Goal: Information Seeking & Learning: Learn about a topic

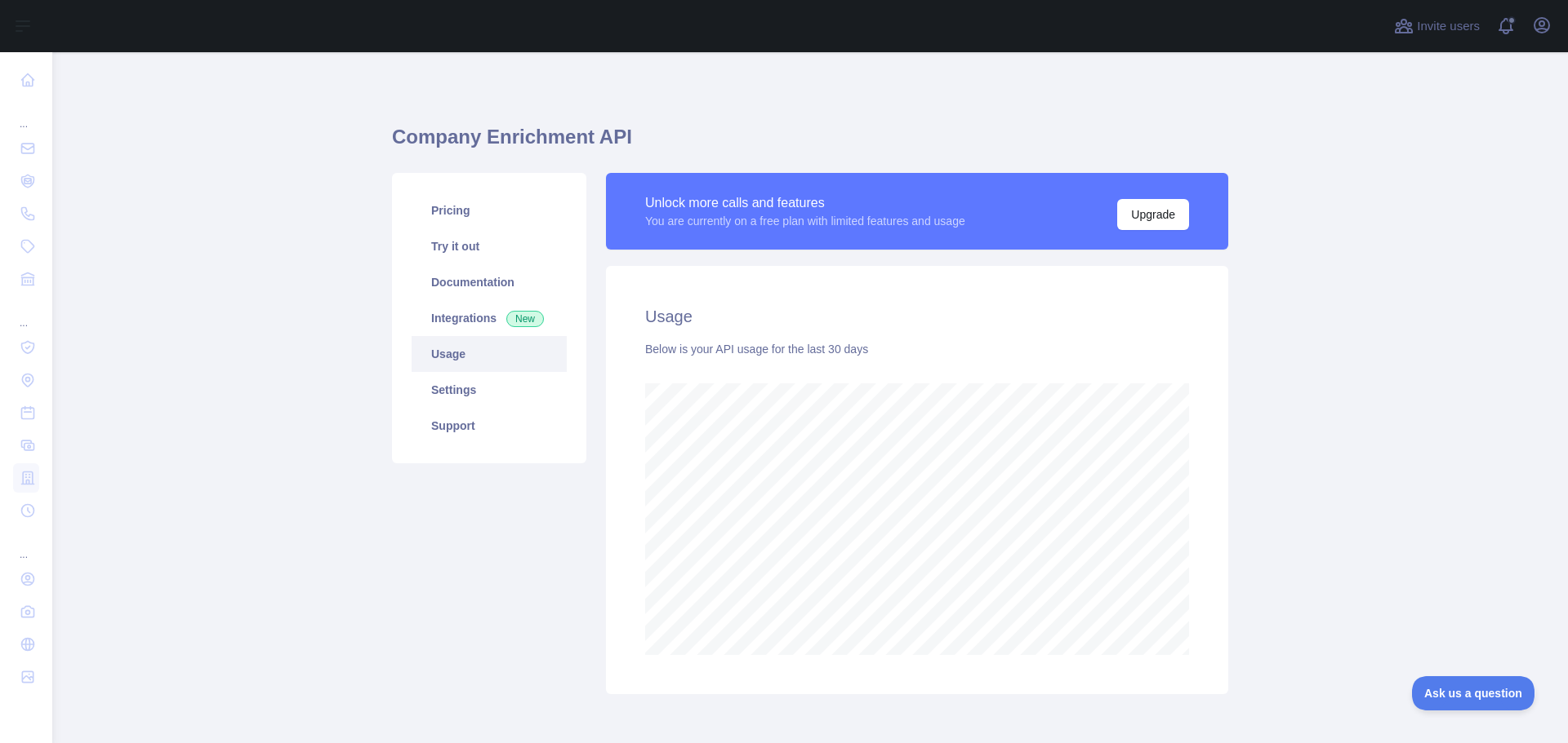
scroll to position [691, 1504]
click at [458, 210] on link "Pricing" at bounding box center [489, 210] width 155 height 36
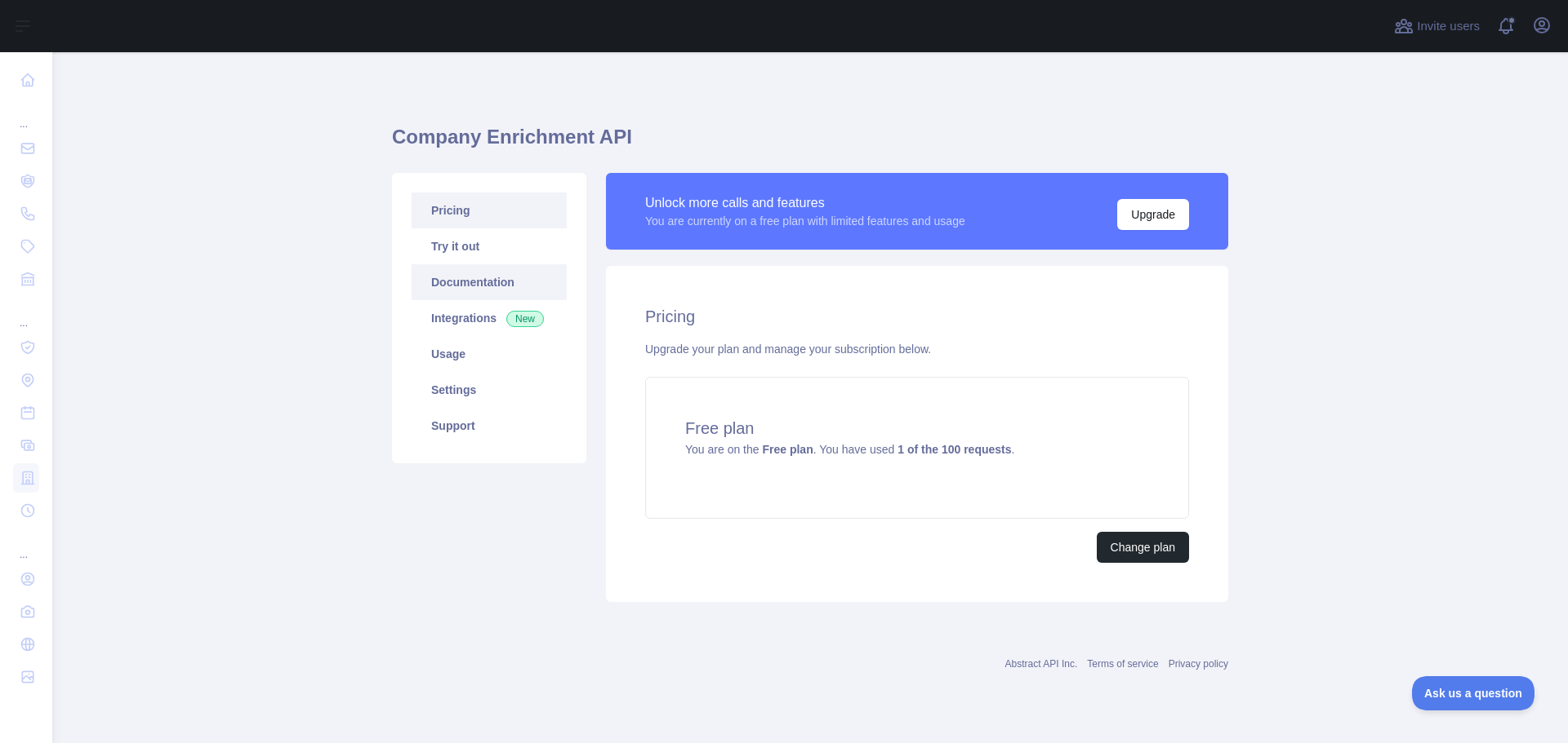
click at [476, 285] on link "Documentation" at bounding box center [489, 282] width 155 height 36
click at [464, 355] on link "Usage" at bounding box center [489, 354] width 155 height 36
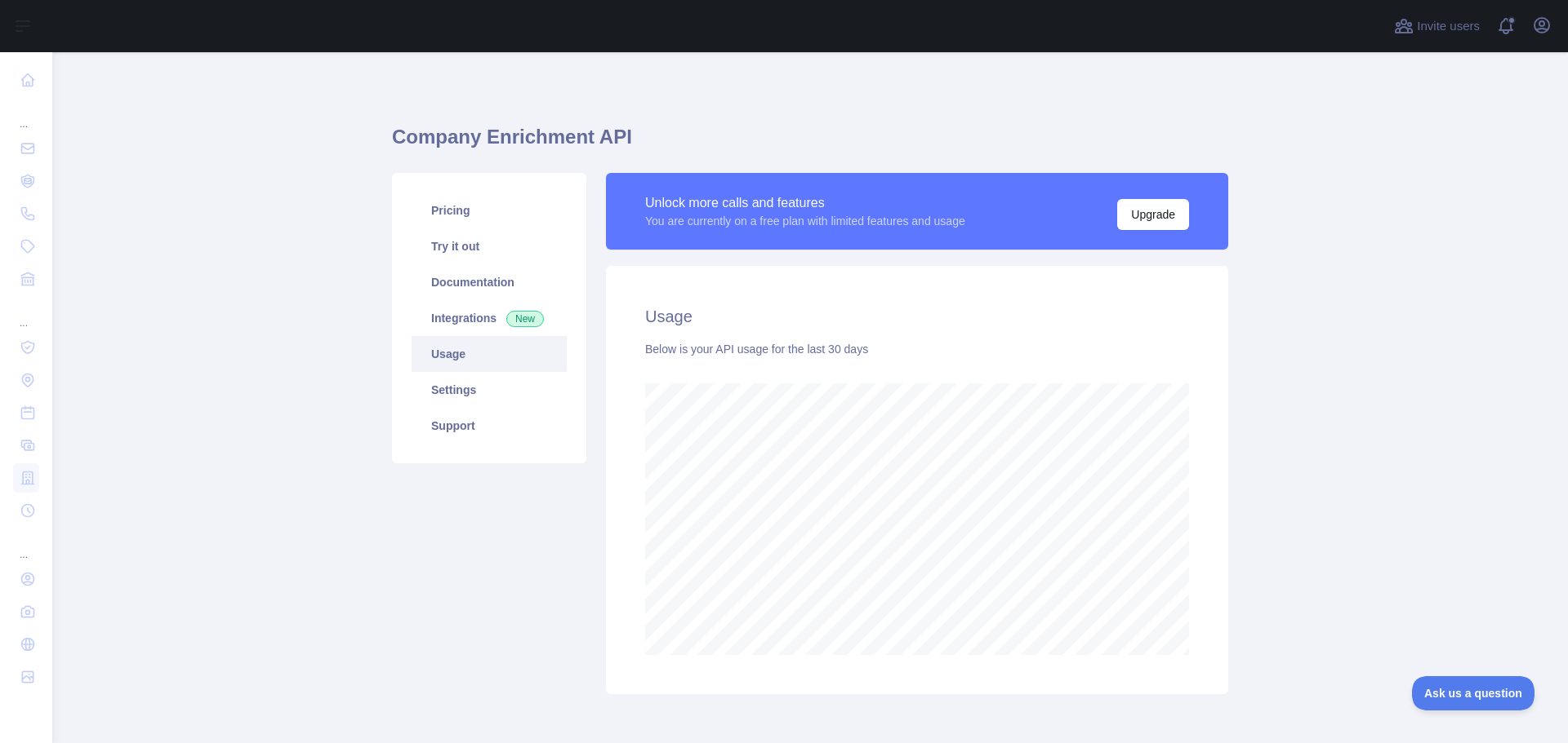
scroll to position [691, 1504]
click at [477, 310] on link "Integrations New" at bounding box center [489, 318] width 155 height 36
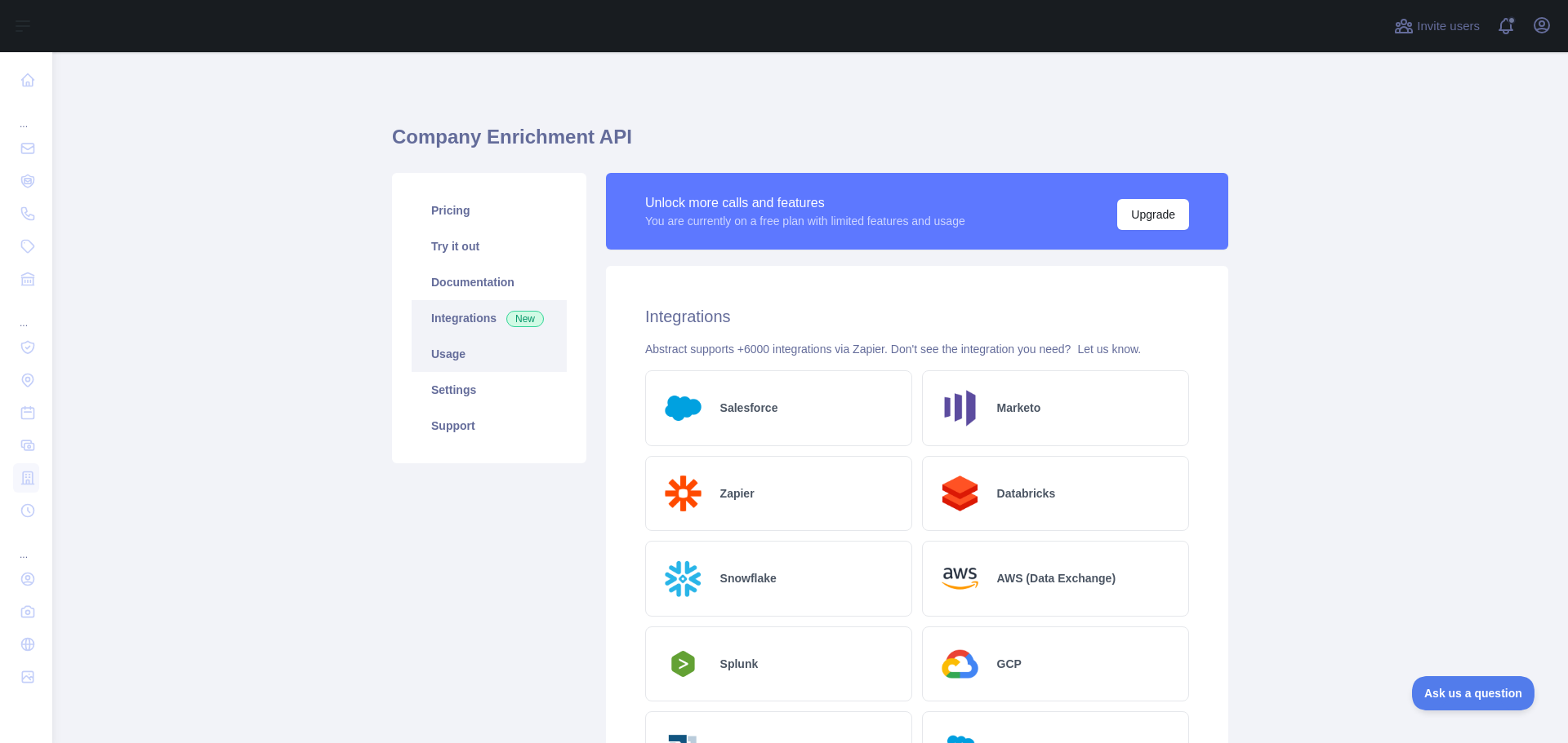
click at [462, 353] on link "Usage" at bounding box center [489, 354] width 155 height 36
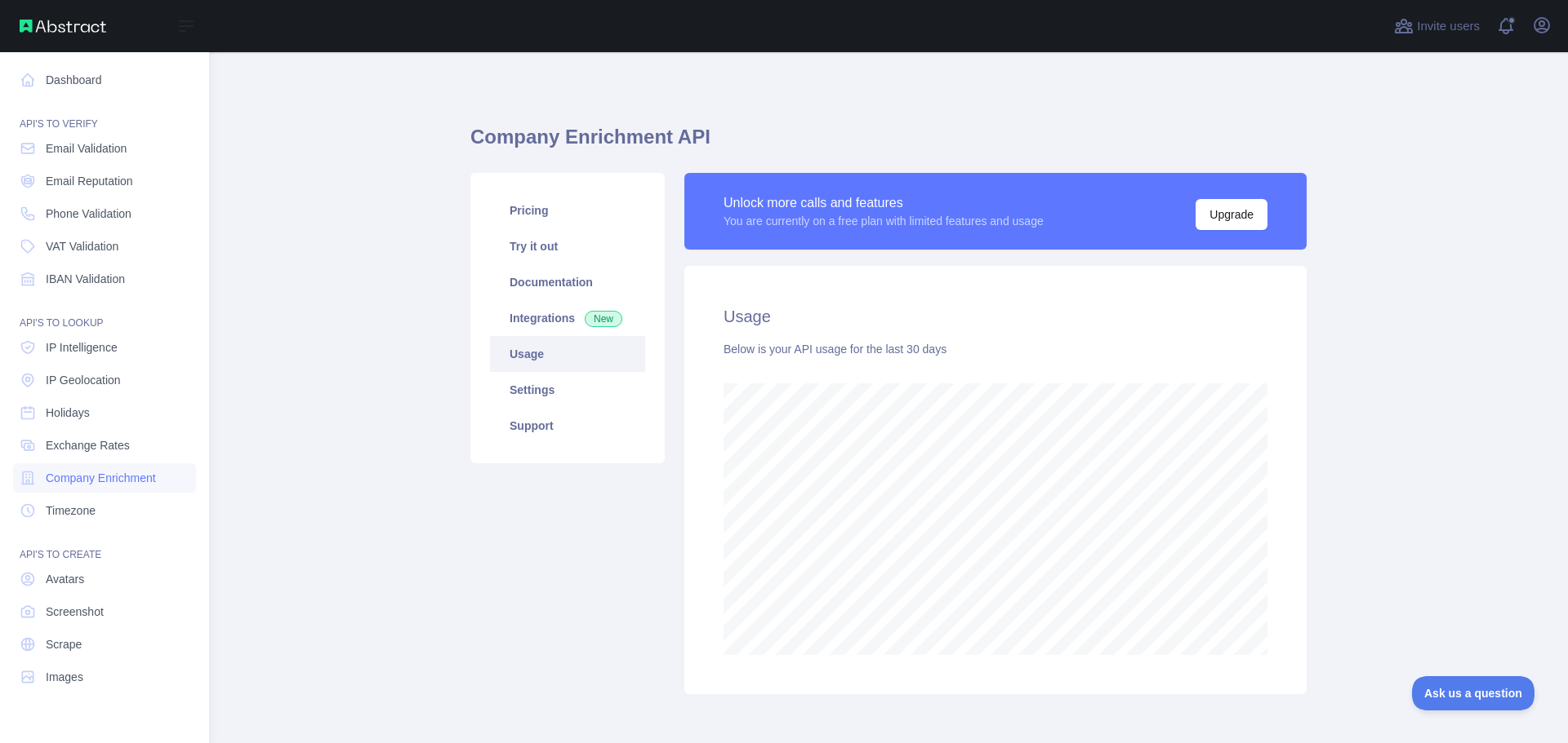
scroll to position [815347, 815217]
click at [85, 448] on span "Exchange Rates" at bounding box center [87, 445] width 84 height 17
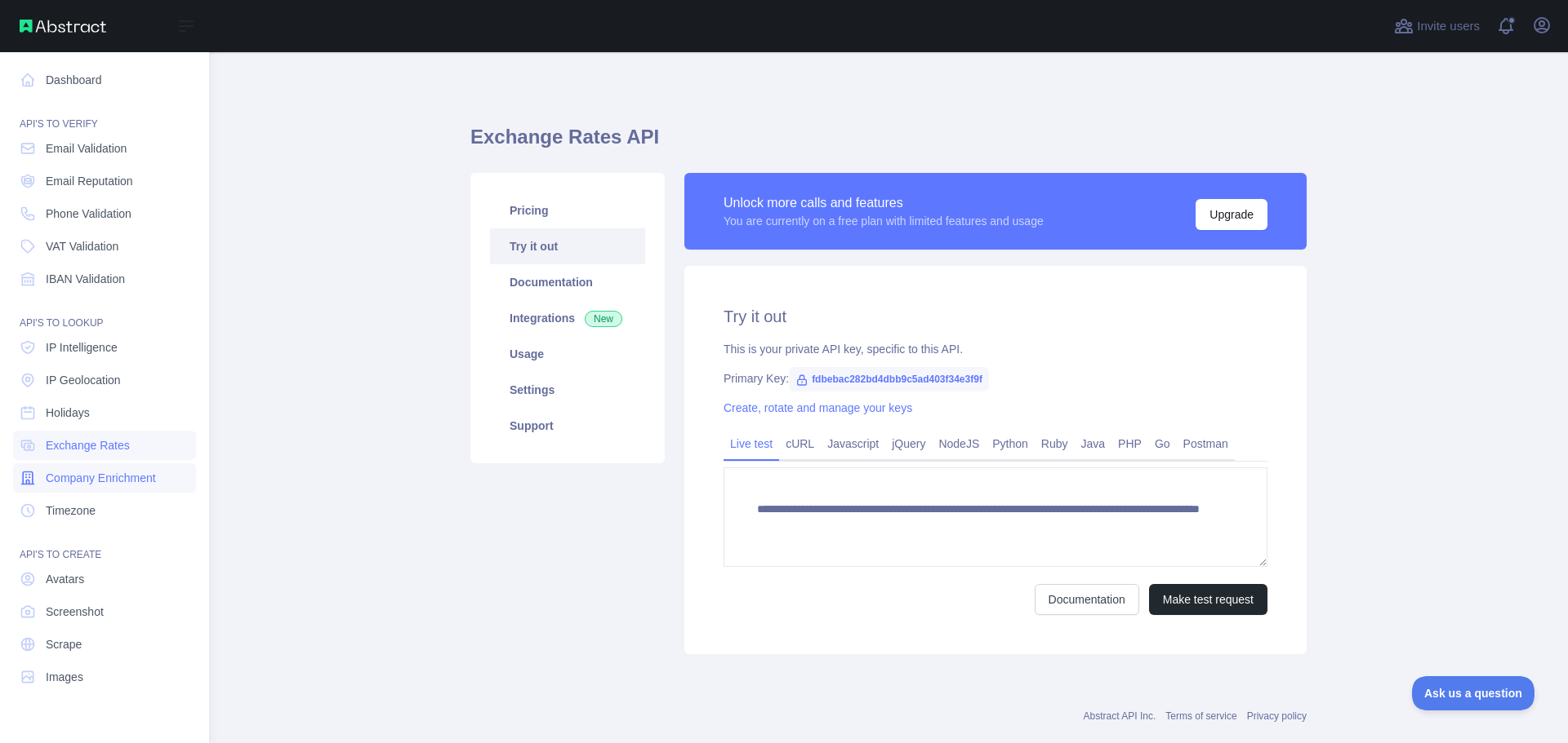
click at [78, 479] on span "Company Enrichment" at bounding box center [100, 478] width 110 height 17
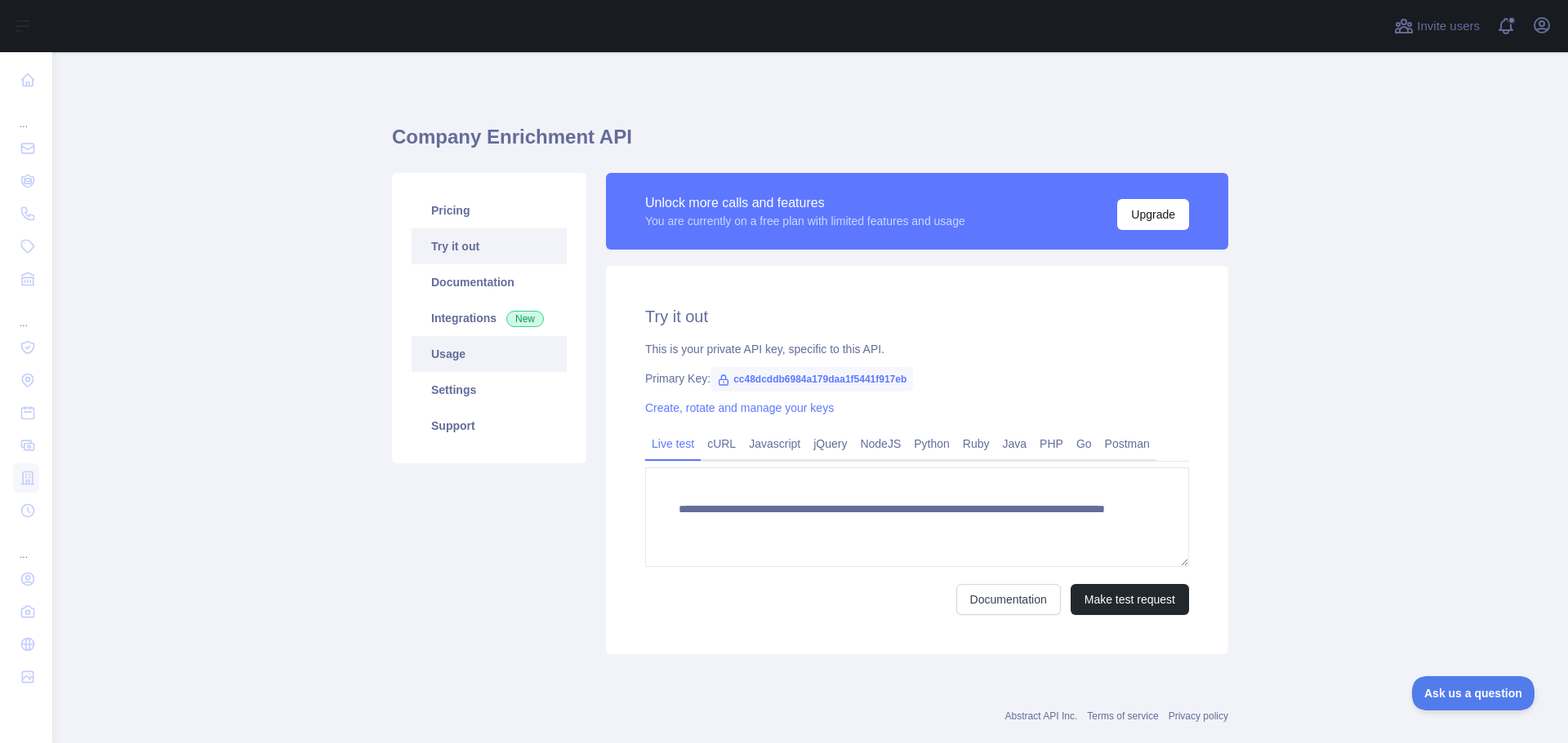
click at [449, 354] on link "Usage" at bounding box center [489, 354] width 155 height 36
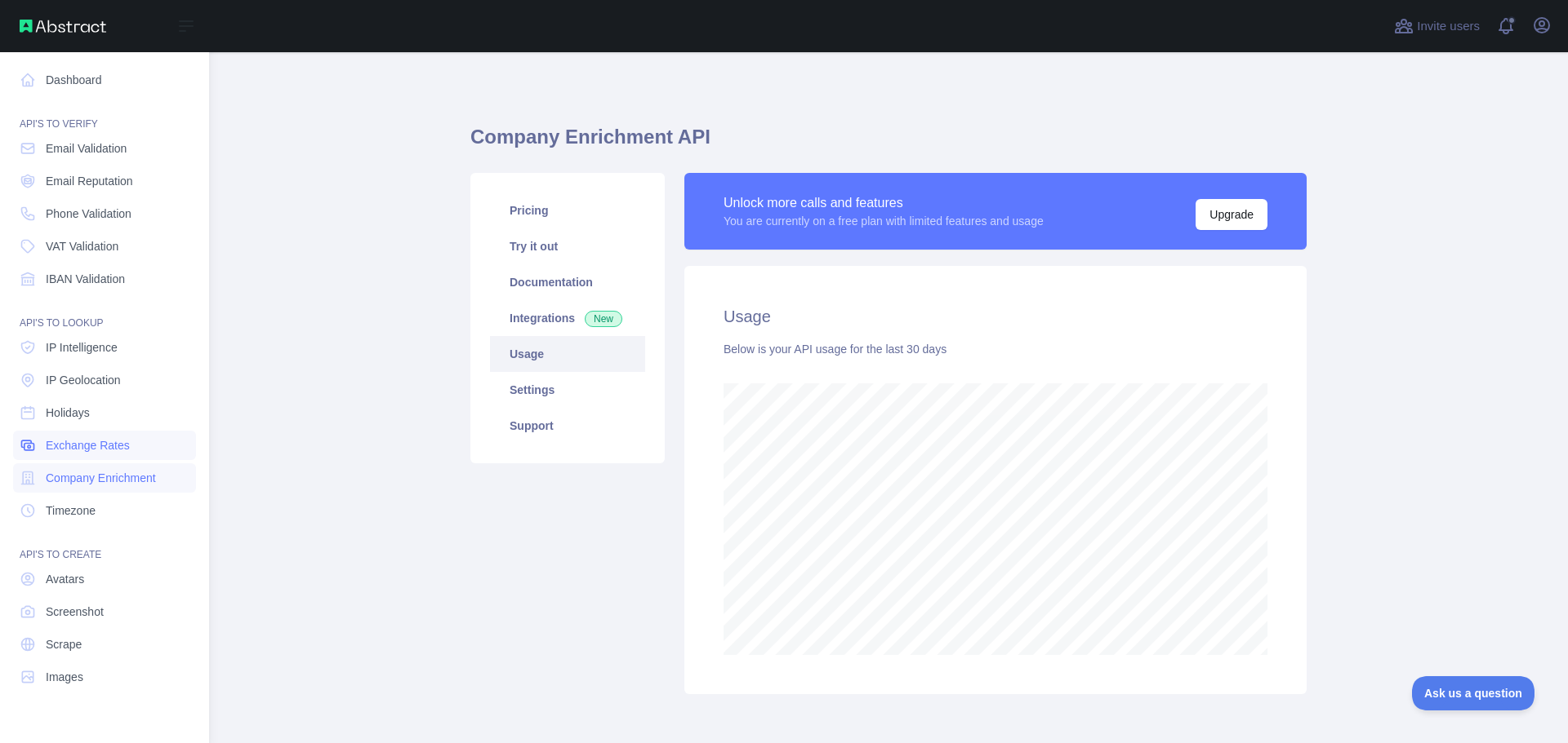
scroll to position [815347, 815217]
click at [90, 651] on link "Scrape" at bounding box center [105, 644] width 183 height 29
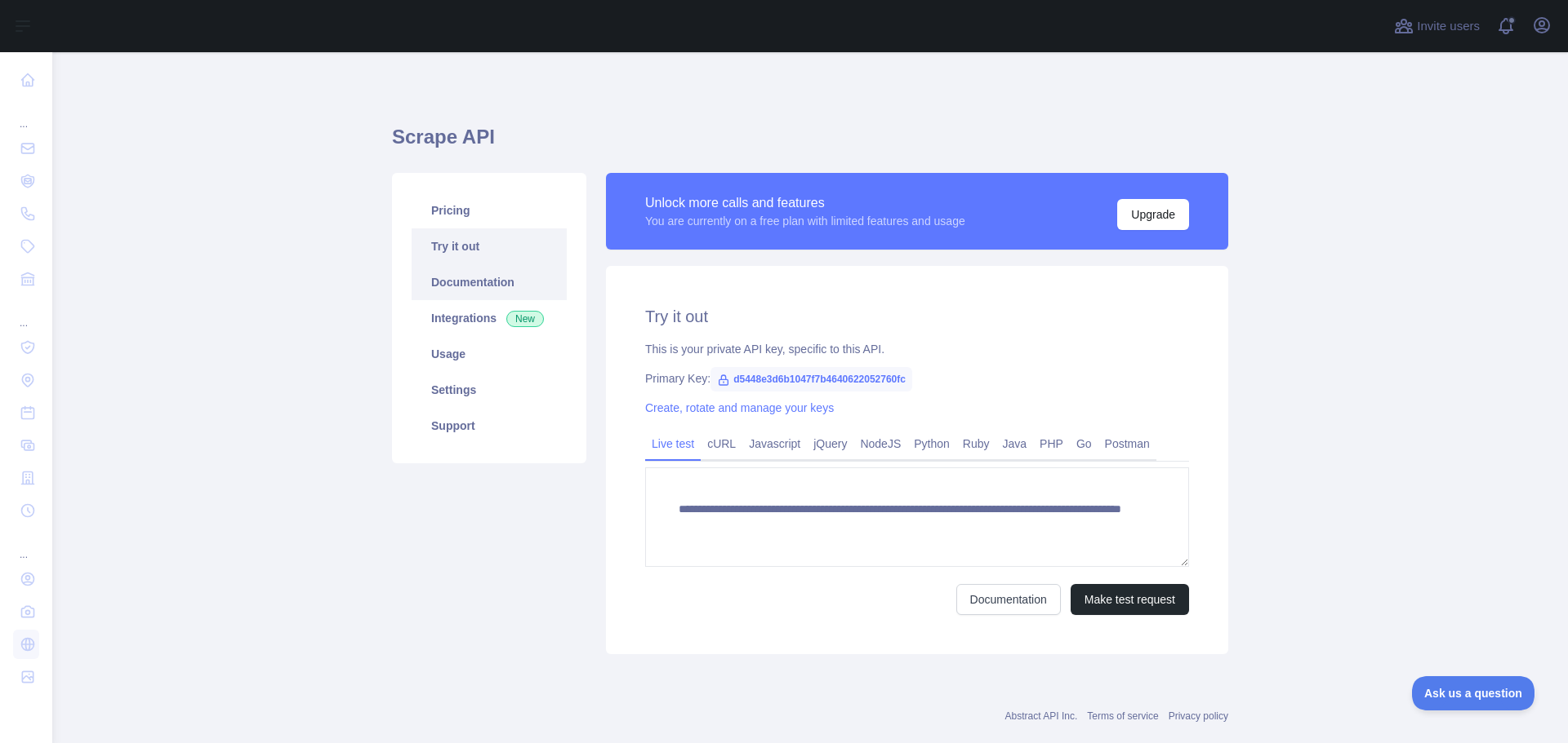
click at [466, 290] on link "Documentation" at bounding box center [489, 282] width 155 height 36
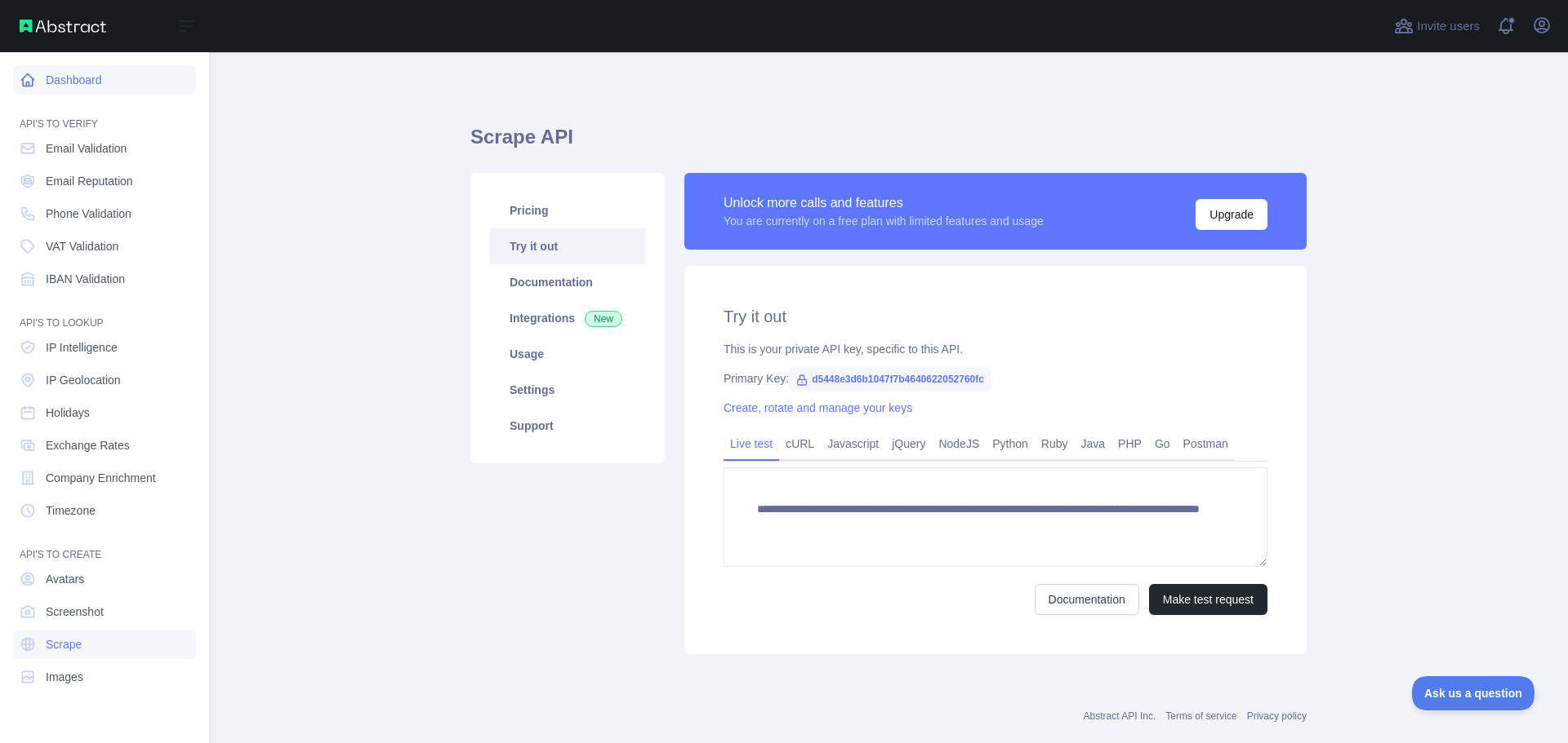
click at [61, 74] on link "Dashboard" at bounding box center [105, 79] width 183 height 29
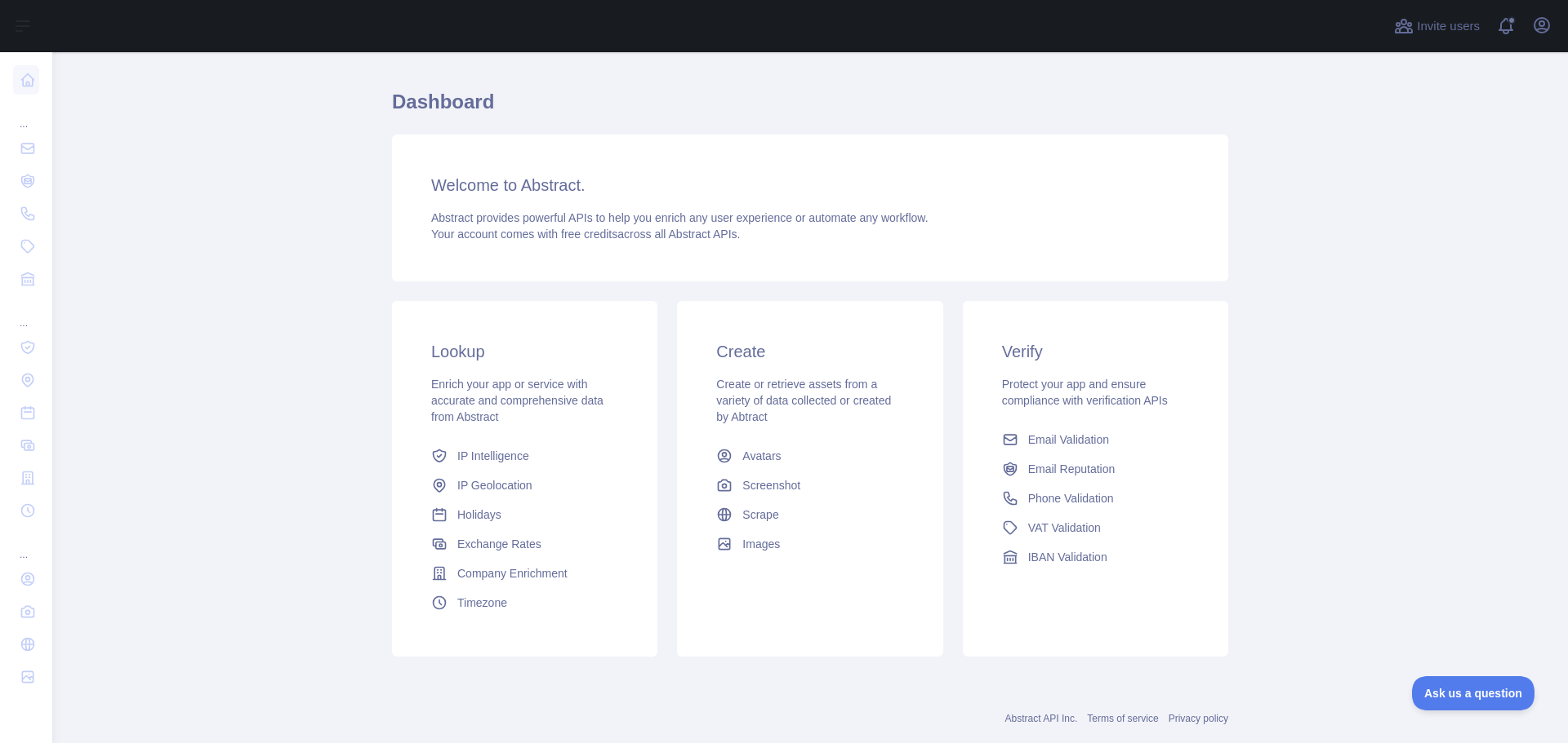
scroll to position [70, 0]
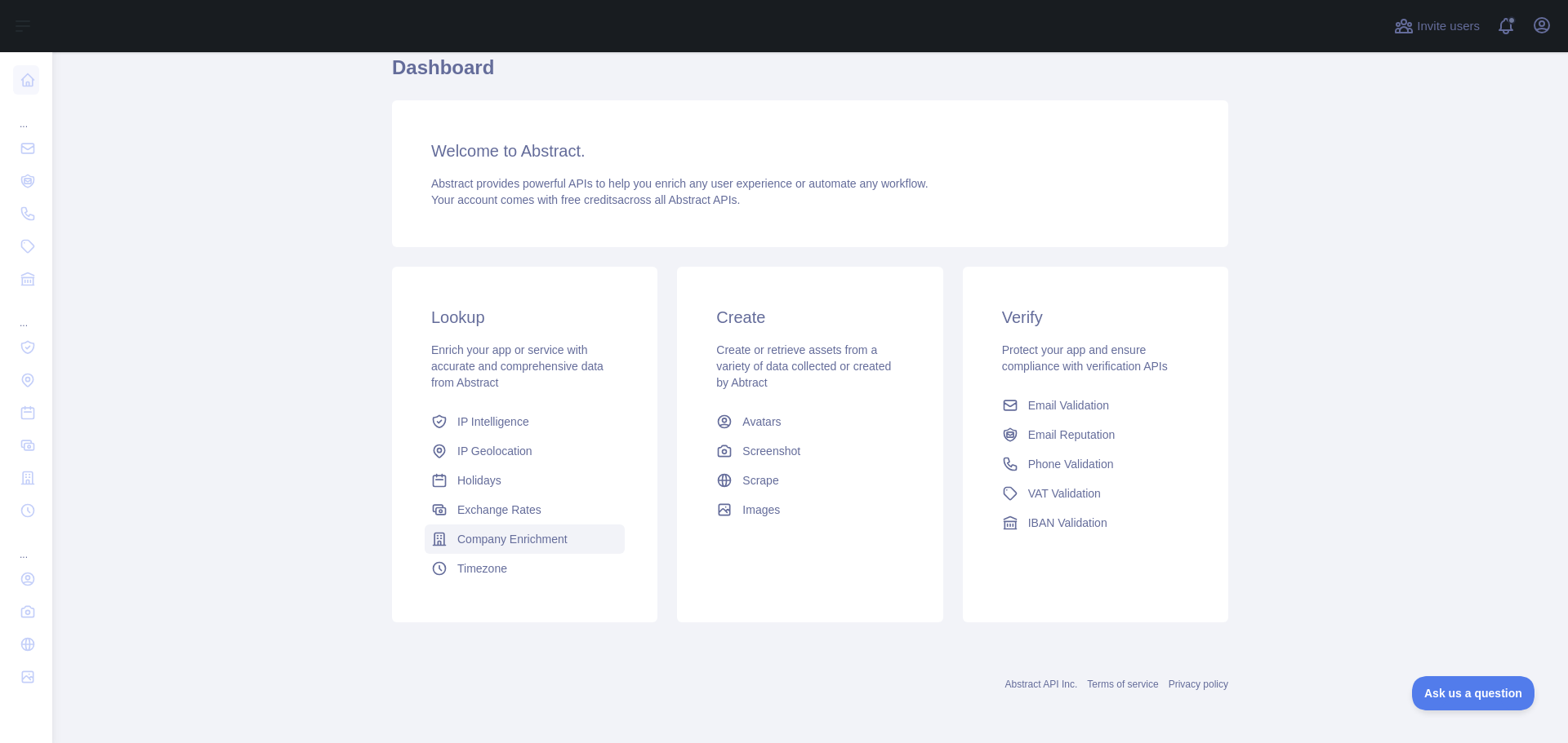
click at [525, 537] on span "Company Enrichment" at bounding box center [512, 539] width 110 height 17
